Goal: Information Seeking & Learning: Learn about a topic

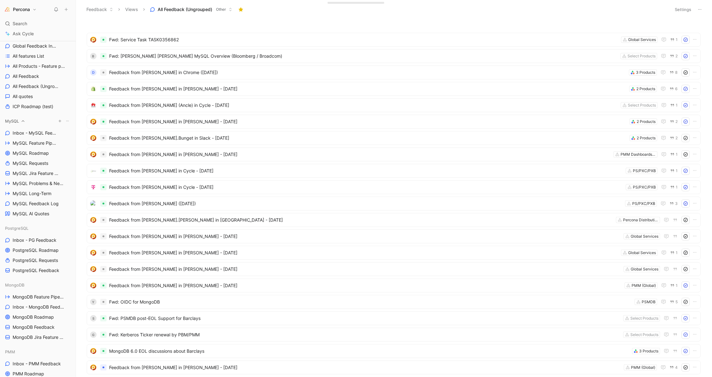
scroll to position [197, 0]
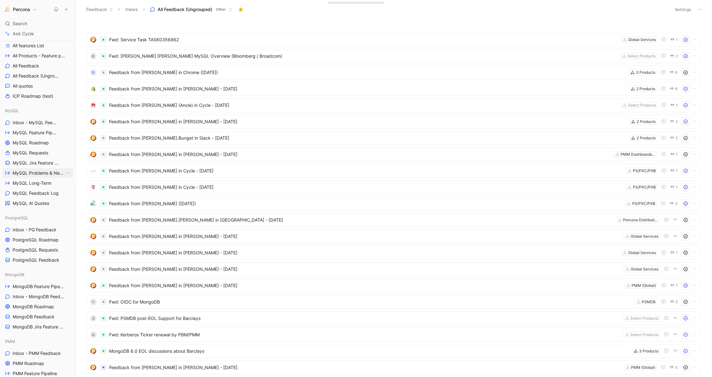
click at [32, 171] on span "MySQL Problems & Needs (WIP)" at bounding box center [39, 173] width 52 height 6
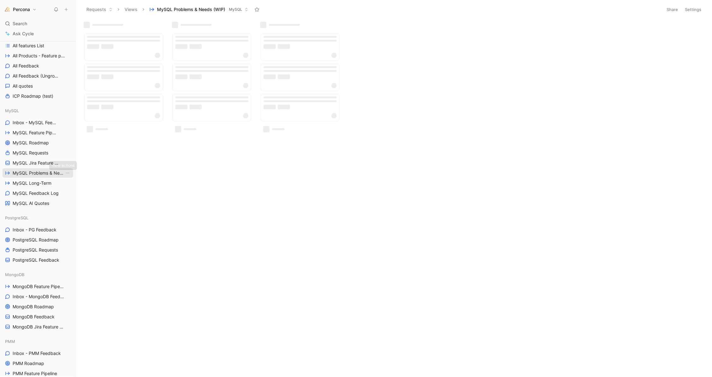
click at [67, 170] on link "MySQL Problems & Needs (WIP)" at bounding box center [38, 172] width 71 height 9
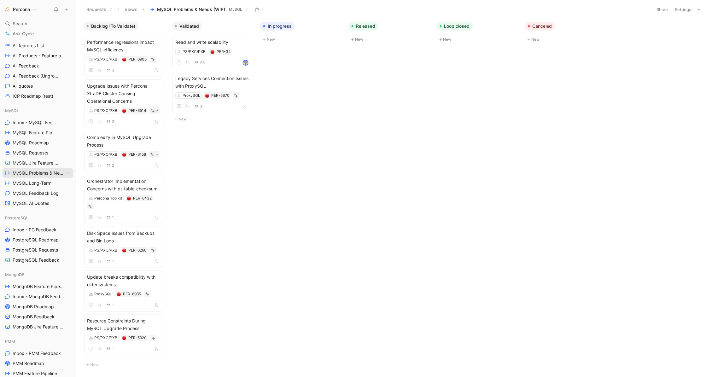
click at [65, 172] on icon "View actions" at bounding box center [67, 173] width 5 height 5
click at [664, 9] on button "Share" at bounding box center [662, 9] width 17 height 9
click at [697, 45] on icon at bounding box center [698, 46] width 4 height 4
click at [34, 163] on span "MySQL Jira Feature Requests" at bounding box center [35, 163] width 44 height 6
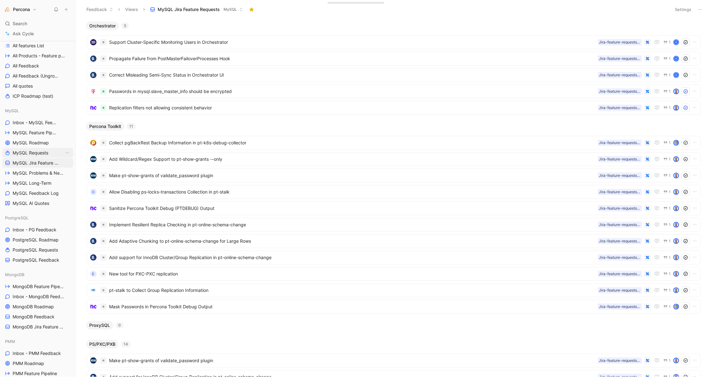
click at [33, 148] on link "MySQL Requests" at bounding box center [38, 152] width 71 height 9
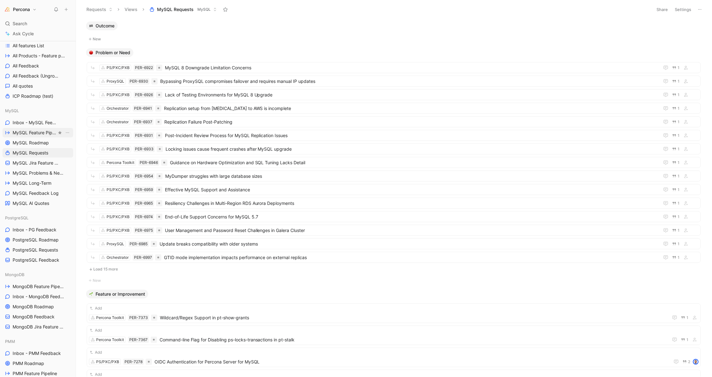
click at [35, 137] on link "MySQL Feature Pipeline" at bounding box center [38, 132] width 71 height 9
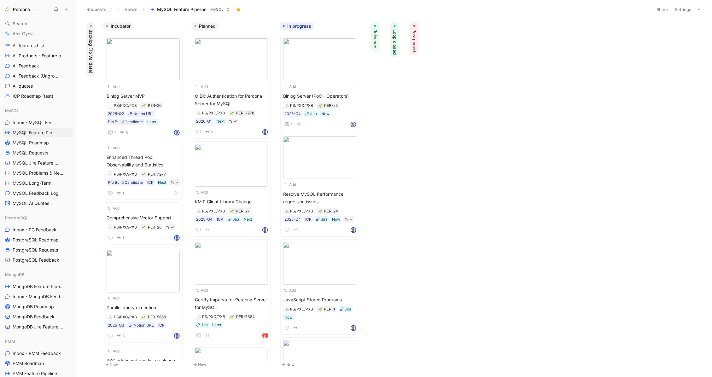
click at [379, 35] on button "Released" at bounding box center [375, 37] width 9 height 30
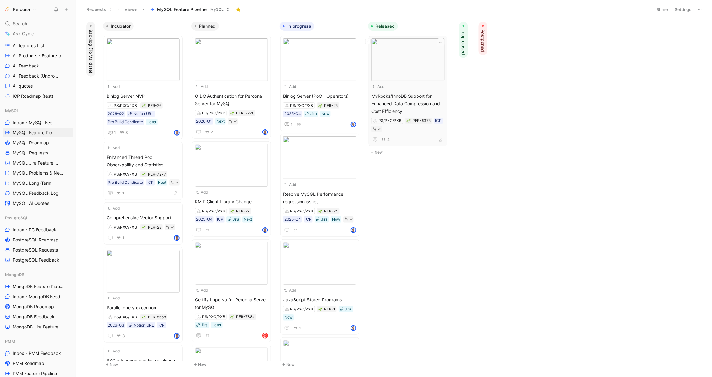
click at [411, 90] on div "Add MyRocks/InnoDB Support for Enhanced Data Compression and Cost Efficiency PS…" at bounding box center [407, 90] width 73 height 105
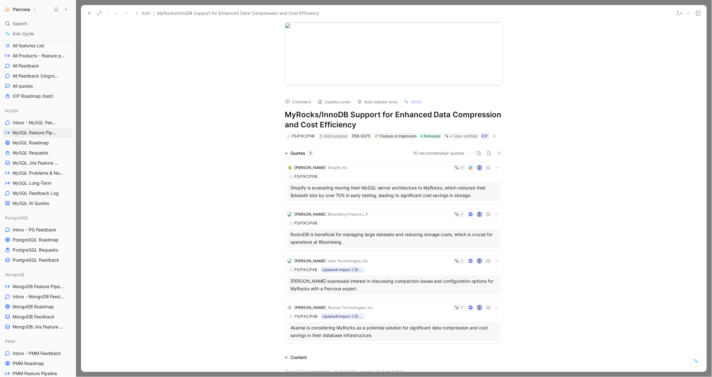
click at [91, 14] on icon at bounding box center [89, 13] width 5 height 5
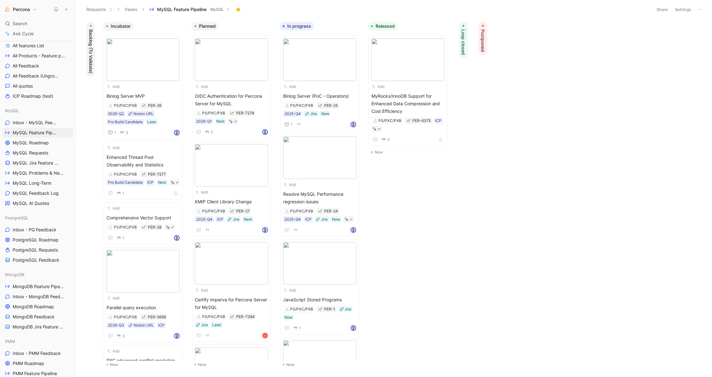
click at [383, 26] on span "Released" at bounding box center [384, 26] width 19 height 6
